Goal: Obtain resource: Download file/media

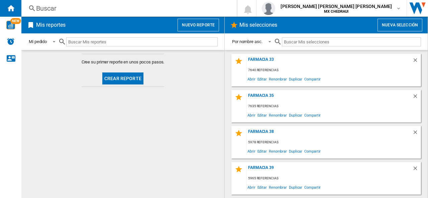
scroll to position [141, 0]
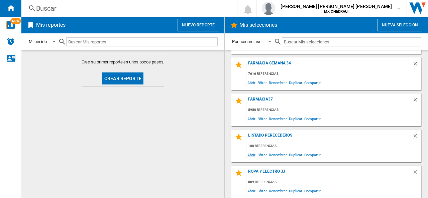
click at [254, 153] on span "Abrir" at bounding box center [251, 154] width 10 height 9
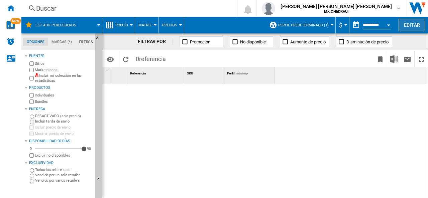
click at [412, 27] on button "Editar" at bounding box center [411, 25] width 27 height 12
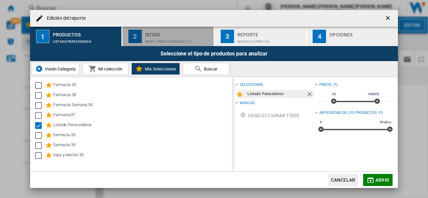
click at [143, 41] on button "2 Sitios Perfil predeterminado (1)" at bounding box center [168, 36] width 92 height 19
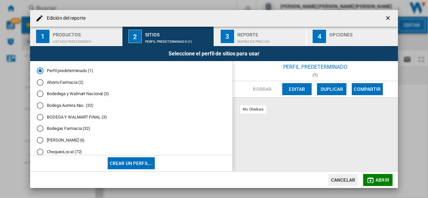
click at [42, 118] on div "BODEGA Y WALMART FINAL (3)" at bounding box center [40, 117] width 7 height 7
click at [62, 94] on md-radio-button "Bodedega y Walmart Nacional (3)" at bounding box center [131, 94] width 189 height 6
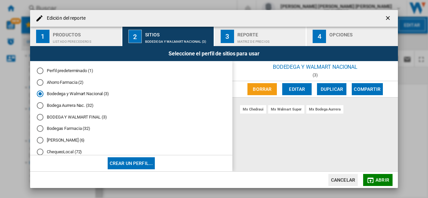
click at [243, 38] on div "Matriz de precios" at bounding box center [270, 39] width 66 height 7
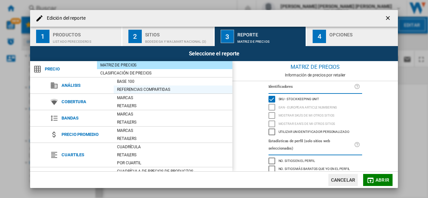
scroll to position [78, 0]
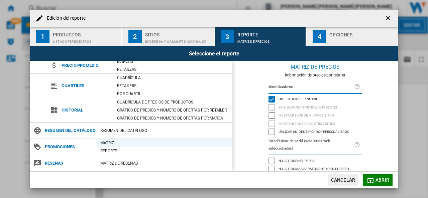
click at [102, 143] on div "Matriz" at bounding box center [164, 143] width 135 height 7
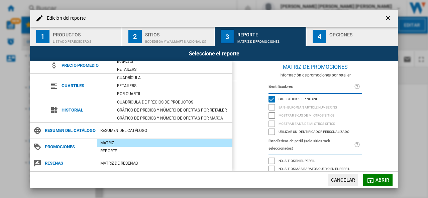
click at [324, 39] on div "4" at bounding box center [318, 36] width 13 height 13
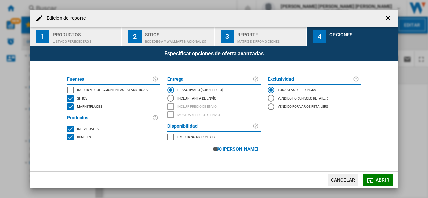
click at [70, 87] on div "INCLUDE MY SITE" at bounding box center [70, 90] width 7 height 7
click at [370, 178] on md-icon "button" at bounding box center [370, 180] width 8 height 8
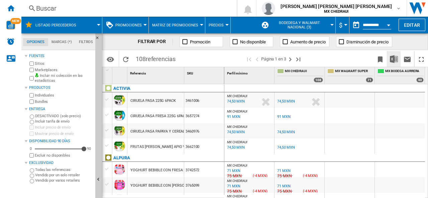
click at [389, 57] on button "Descargar en Excel" at bounding box center [393, 59] width 13 height 16
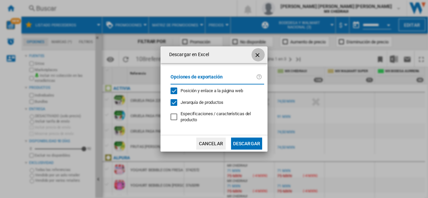
click at [257, 55] on ng-md-icon "getI18NText('BUTTONS.CLOSE_DIALOG')" at bounding box center [258, 55] width 8 height 8
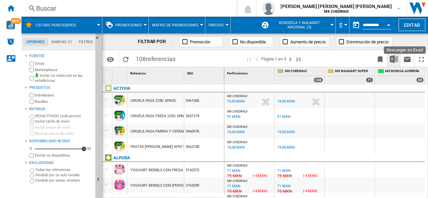
click at [394, 55] on img "Descargar en Excel" at bounding box center [394, 59] width 8 height 8
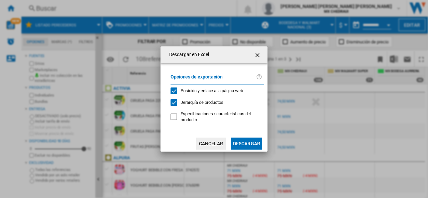
click at [240, 145] on button "Descargar" at bounding box center [246, 144] width 31 height 12
